Goal: Task Accomplishment & Management: Manage account settings

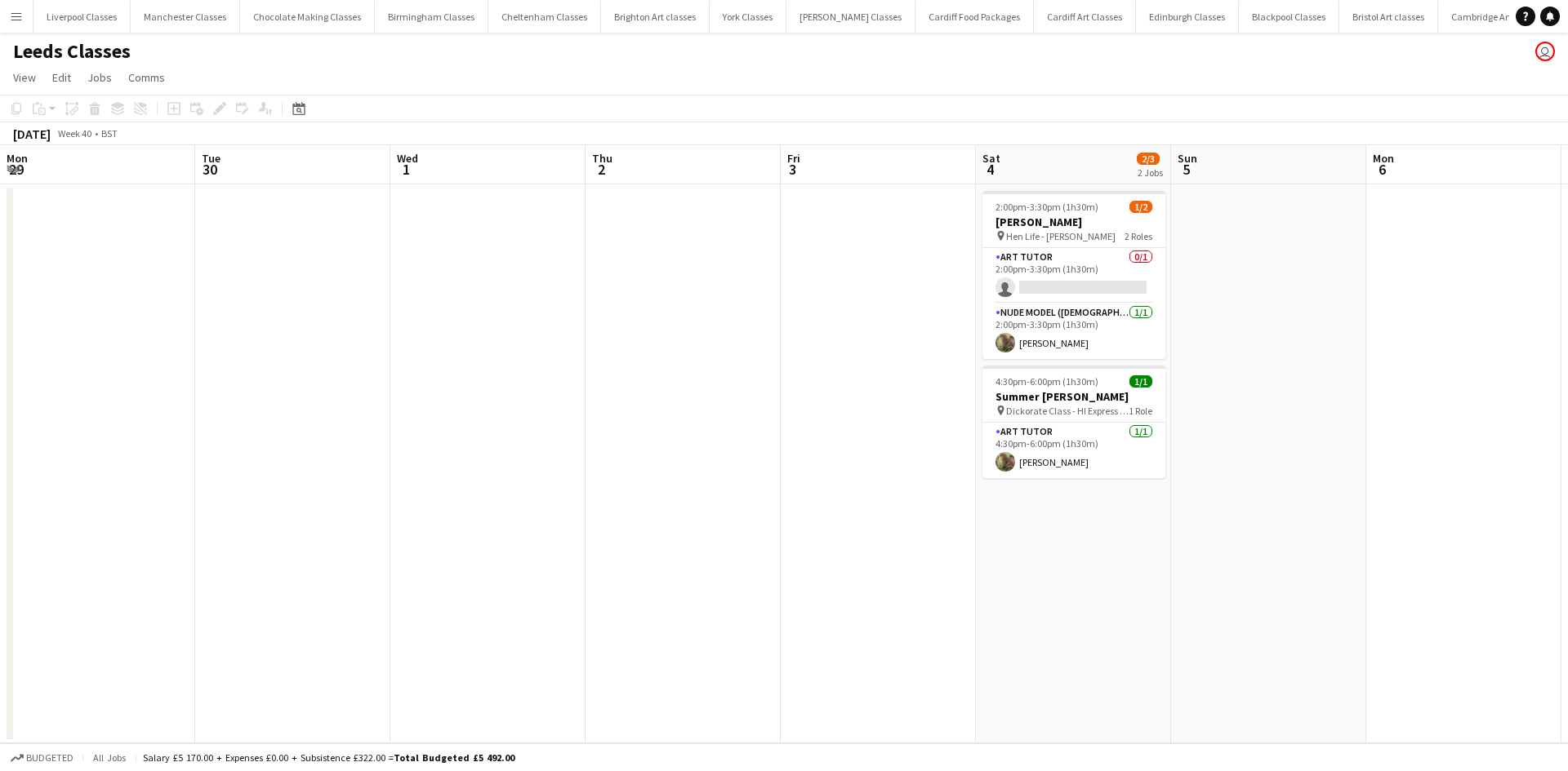
click at [4, 15] on button "Menu" at bounding box center [16, 16] width 33 height 33
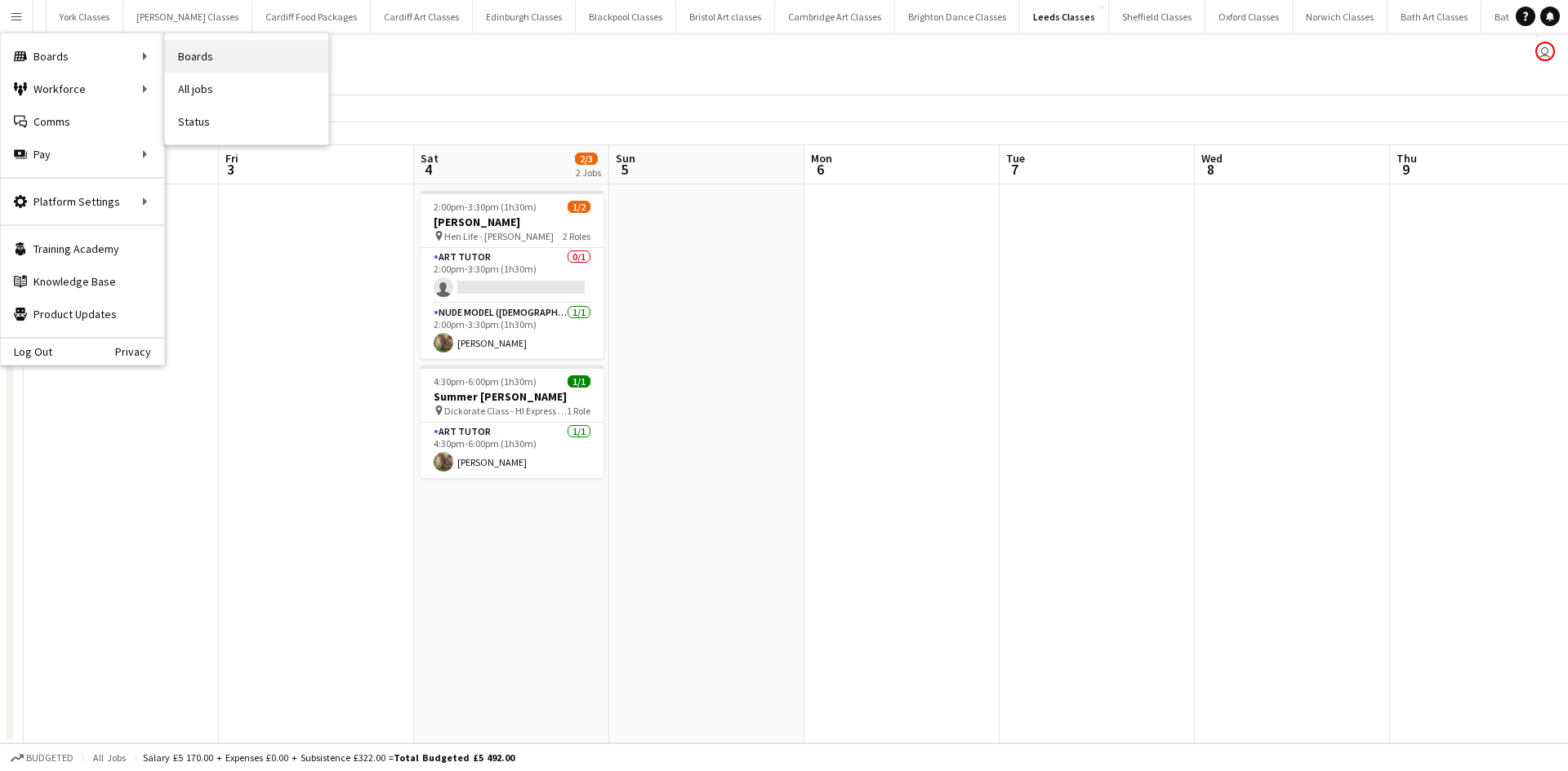
click at [204, 57] on link "Boards" at bounding box center [246, 56] width 163 height 33
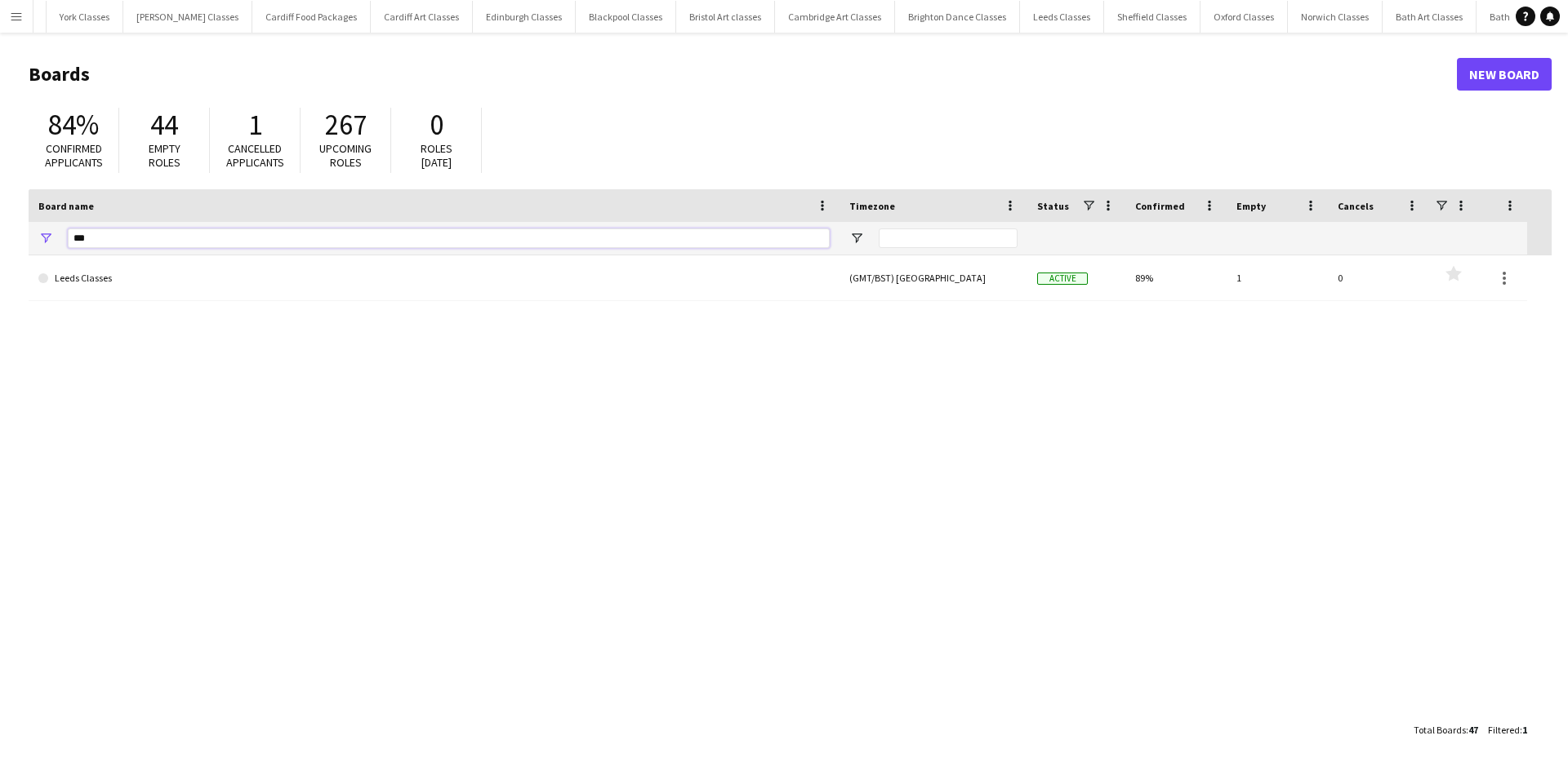
drag, startPoint x: 96, startPoint y: 231, endPoint x: 28, endPoint y: 163, distance: 96.2
click at [54, 231] on div "***" at bounding box center [434, 238] width 811 height 33
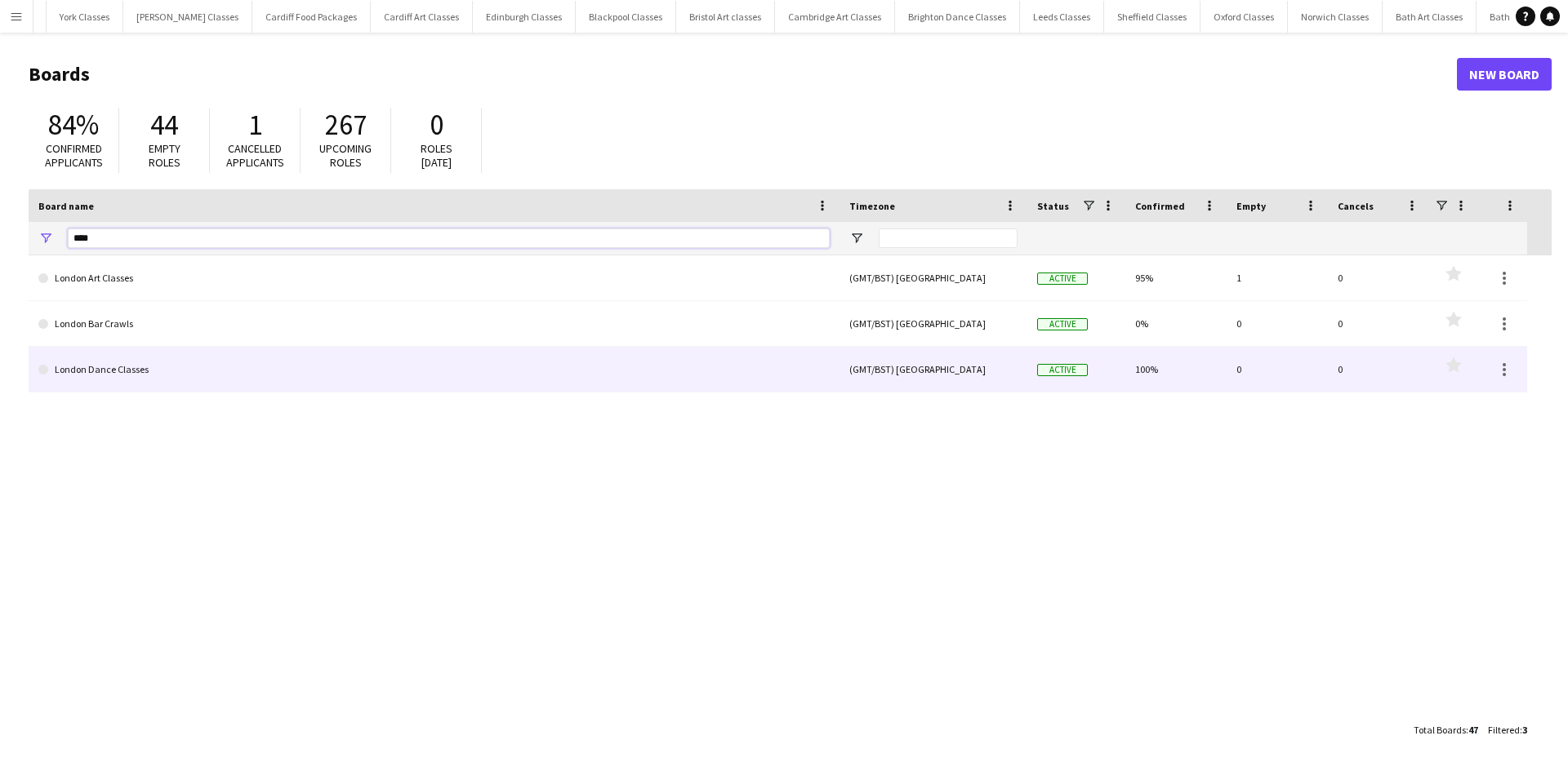
type input "****"
click at [115, 366] on link "London Dance Classes" at bounding box center [434, 369] width 792 height 46
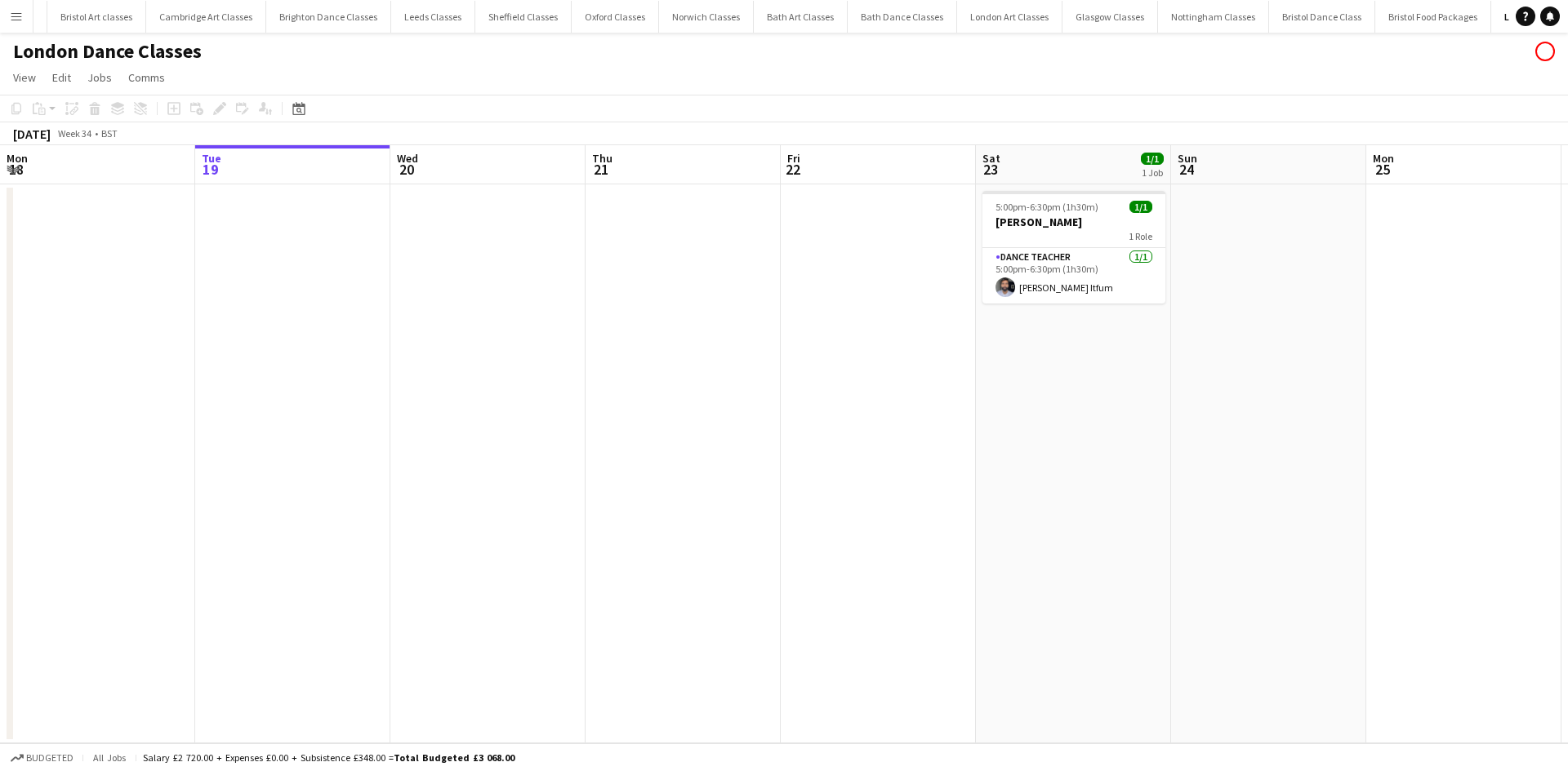
scroll to position [0, 1316]
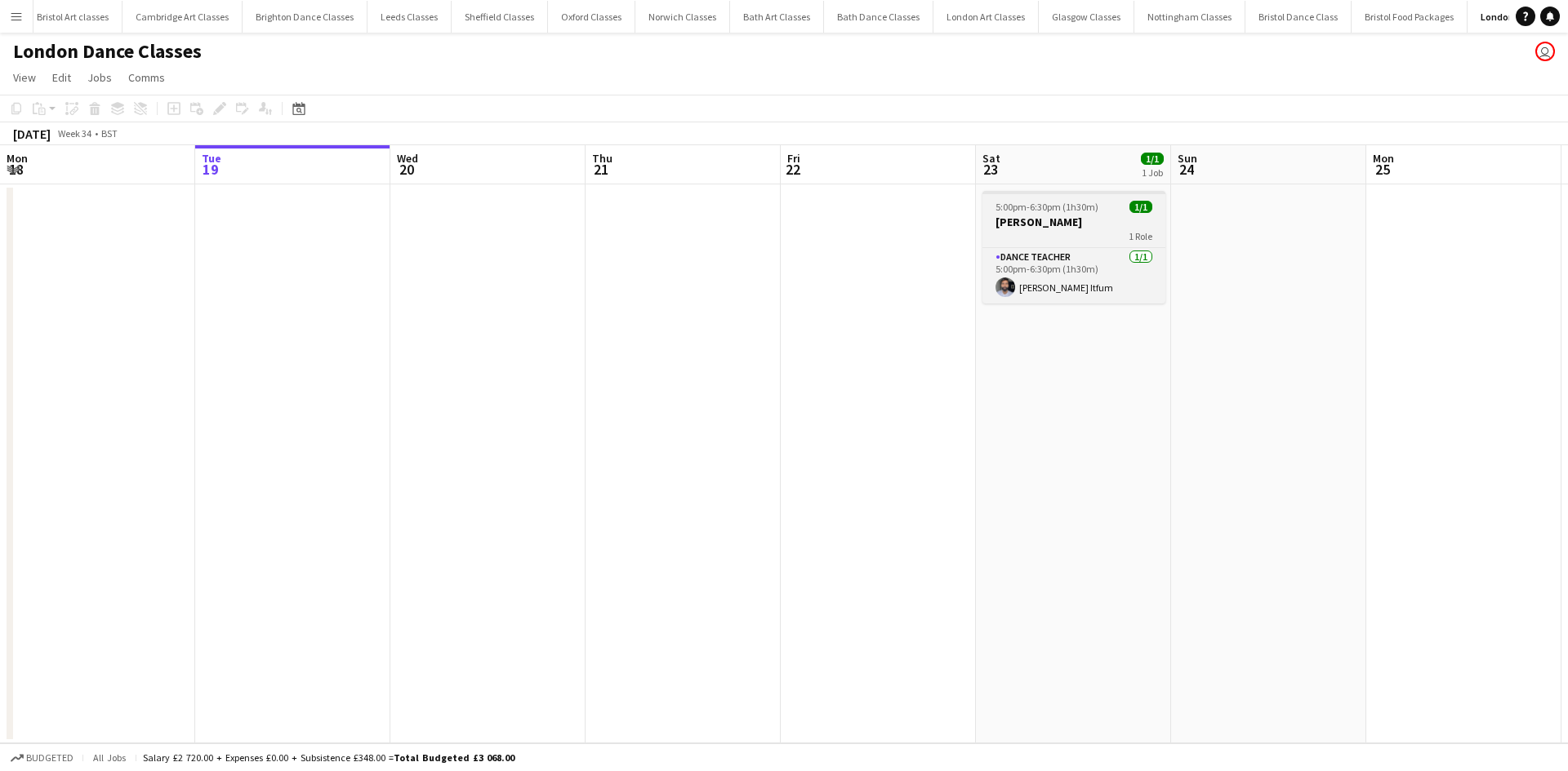
click at [1030, 221] on h3 "[PERSON_NAME]" at bounding box center [1074, 222] width 183 height 15
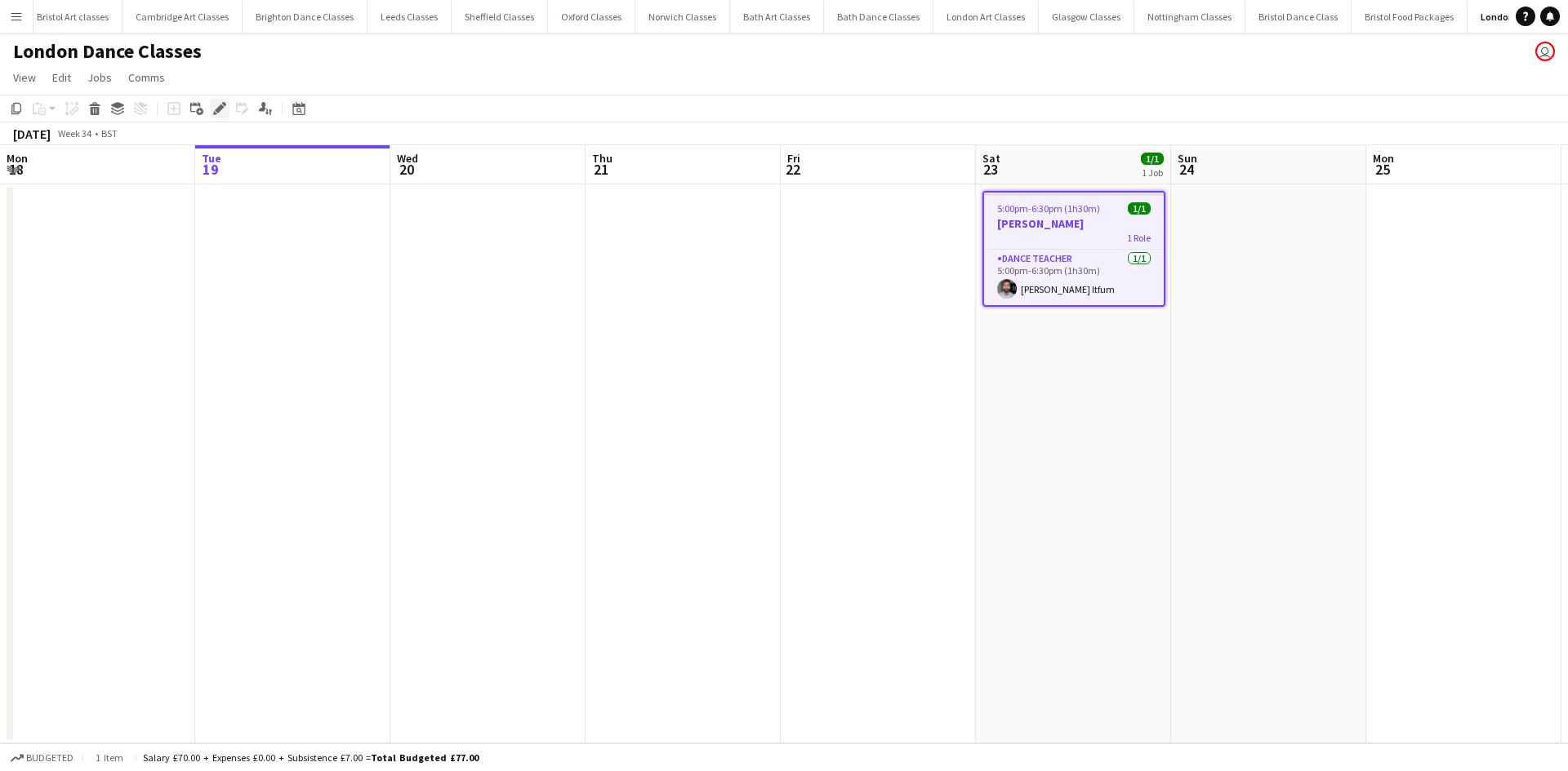
click at [211, 104] on div "Edit" at bounding box center [219, 108] width 19 height 19
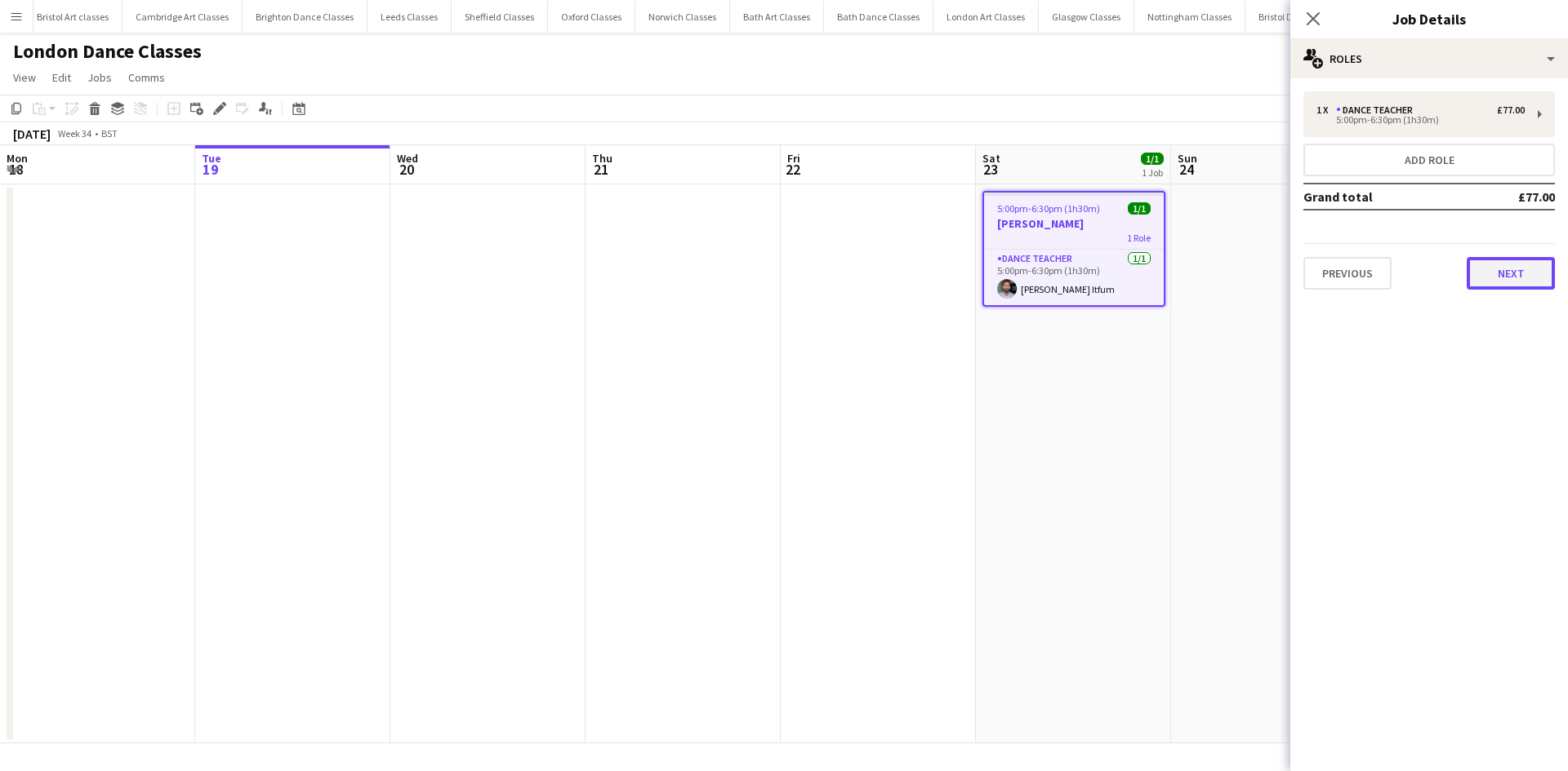
click at [1479, 275] on button "Next" at bounding box center [1510, 273] width 88 height 33
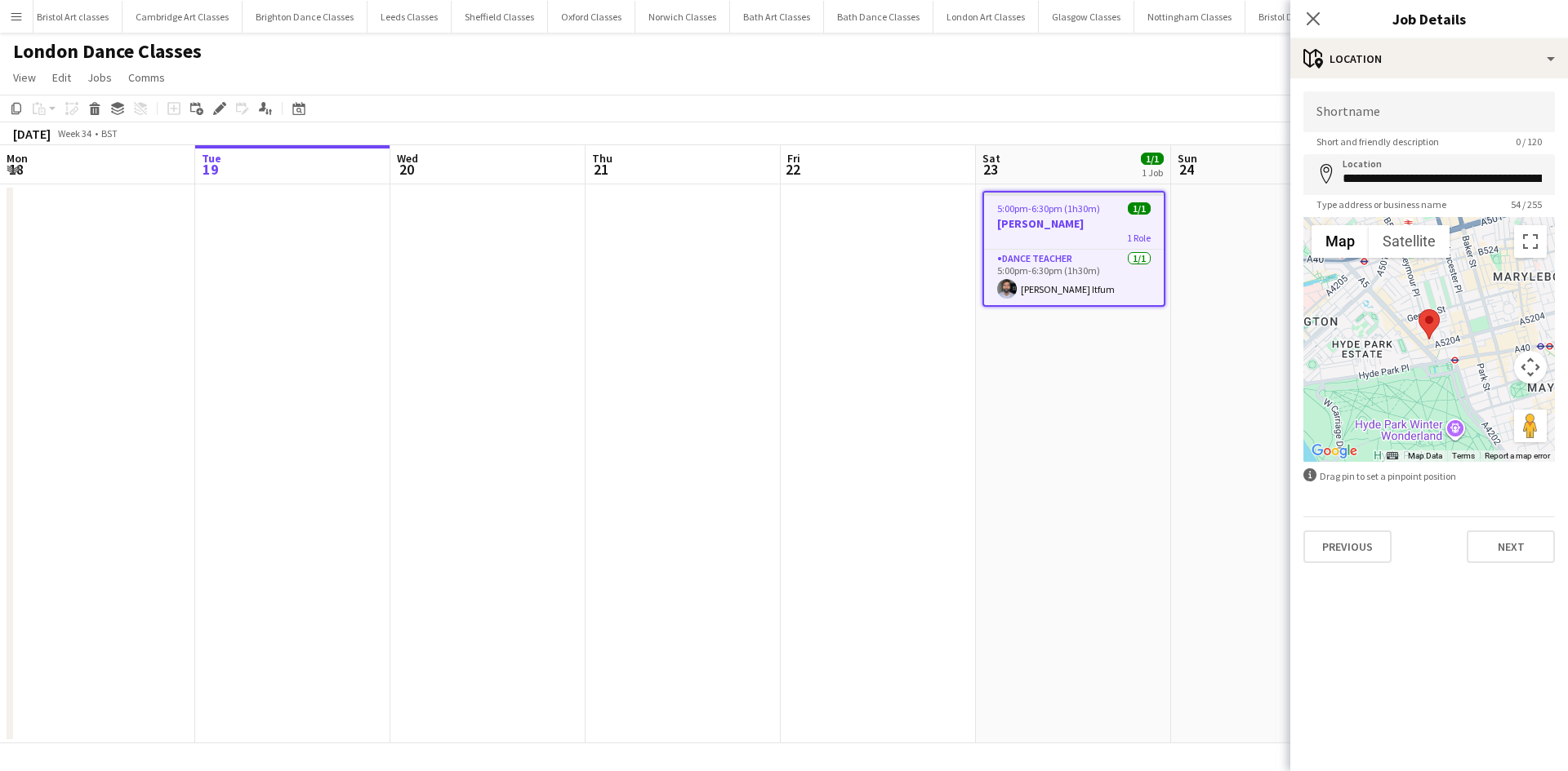
click at [1230, 75] on app-page-menu "View Day view expanded Day view collapsed Month view Date picker Jump to [DATE]…" at bounding box center [784, 79] width 1568 height 31
